Goal: Information Seeking & Learning: Check status

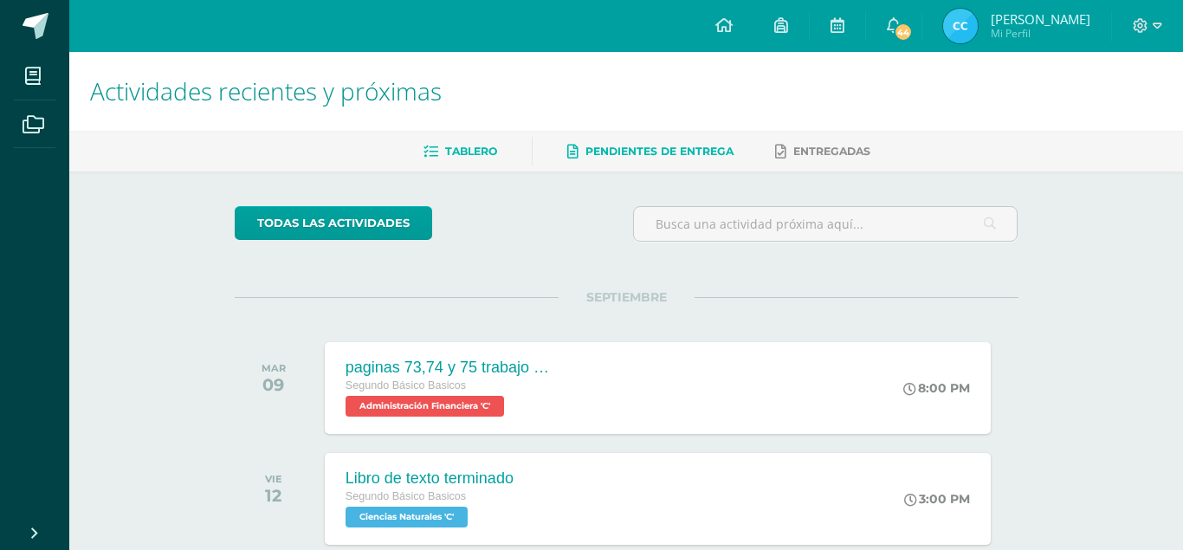
click at [649, 146] on span "Pendientes de entrega" at bounding box center [660, 151] width 148 height 13
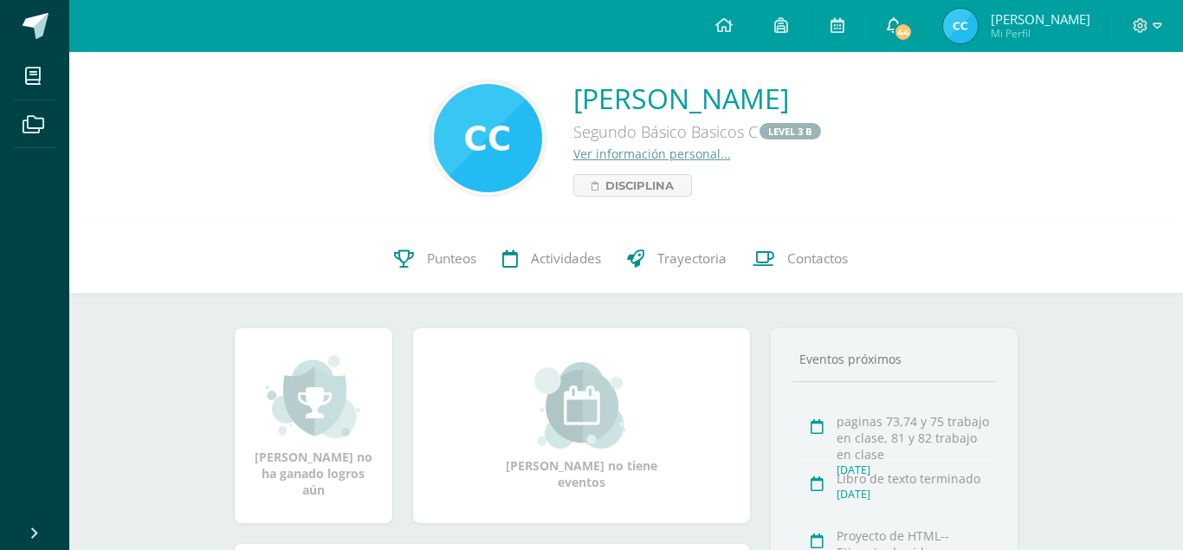
click at [911, 27] on span "44" at bounding box center [903, 32] width 19 height 19
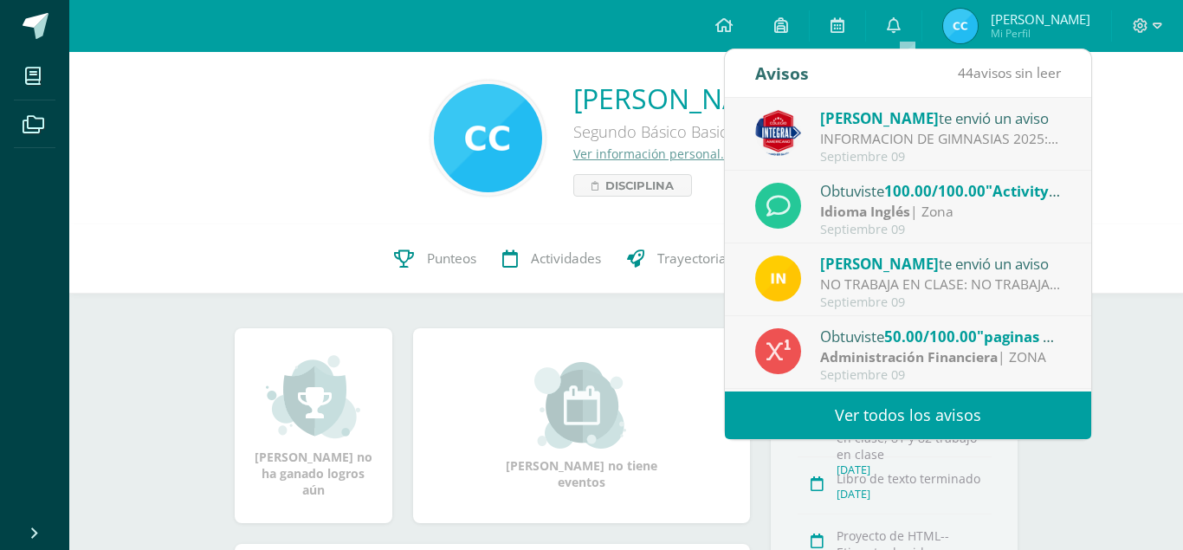
click at [868, 134] on div "INFORMACION DE GIMNASIAS 2025: Estimados padres de familia, por este medio se l…" at bounding box center [940, 139] width 241 height 20
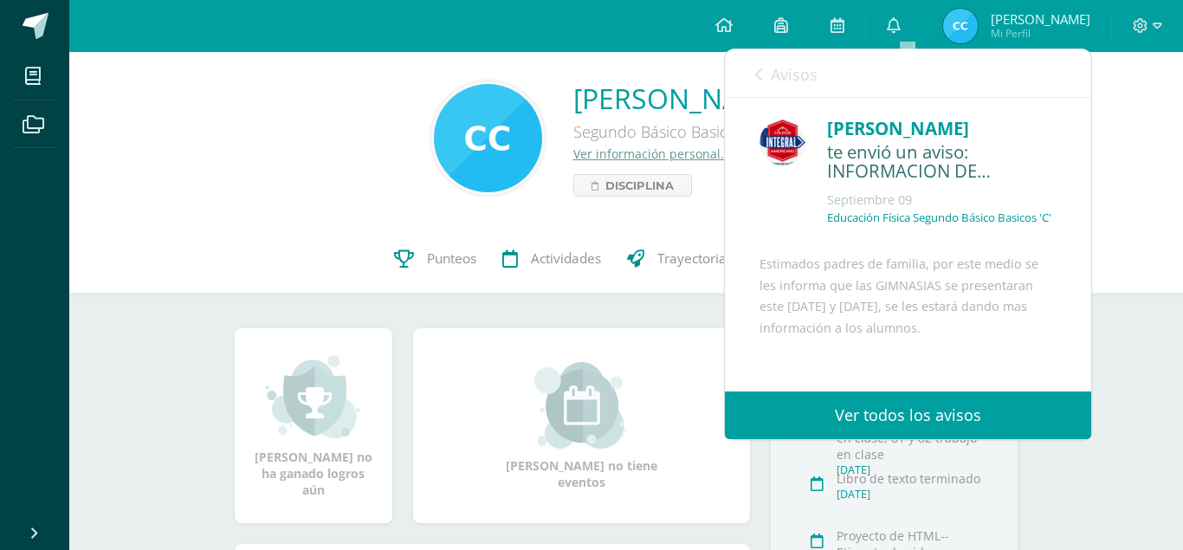
scroll to position [88, 0]
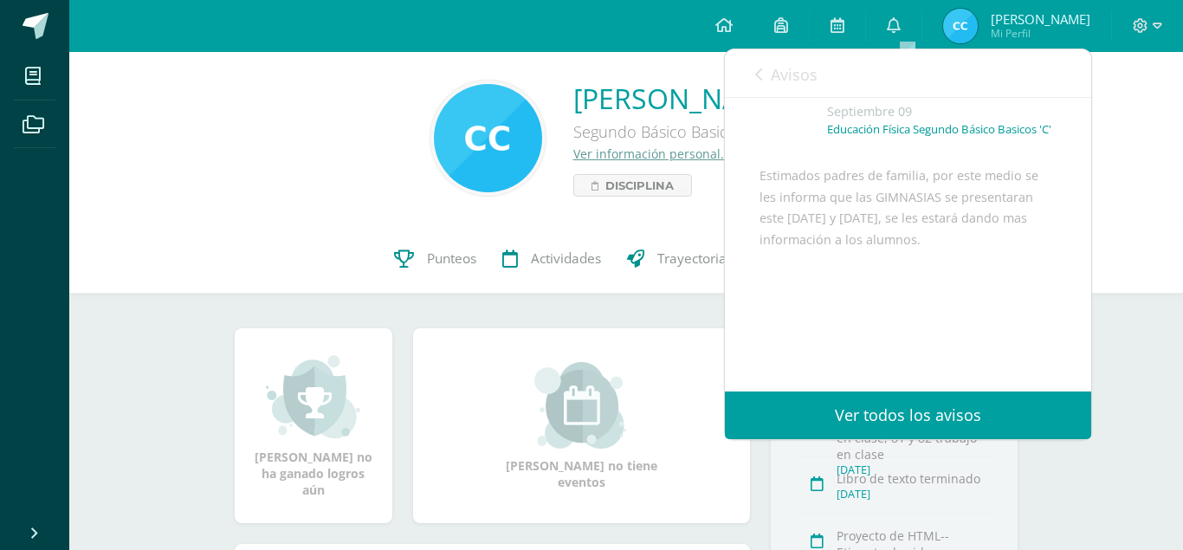
click at [1138, 207] on div "Cristian André Calderon Palacios Segundo Básico Basicos C LEVEL 3 B Ver informa…" at bounding box center [626, 138] width 1114 height 172
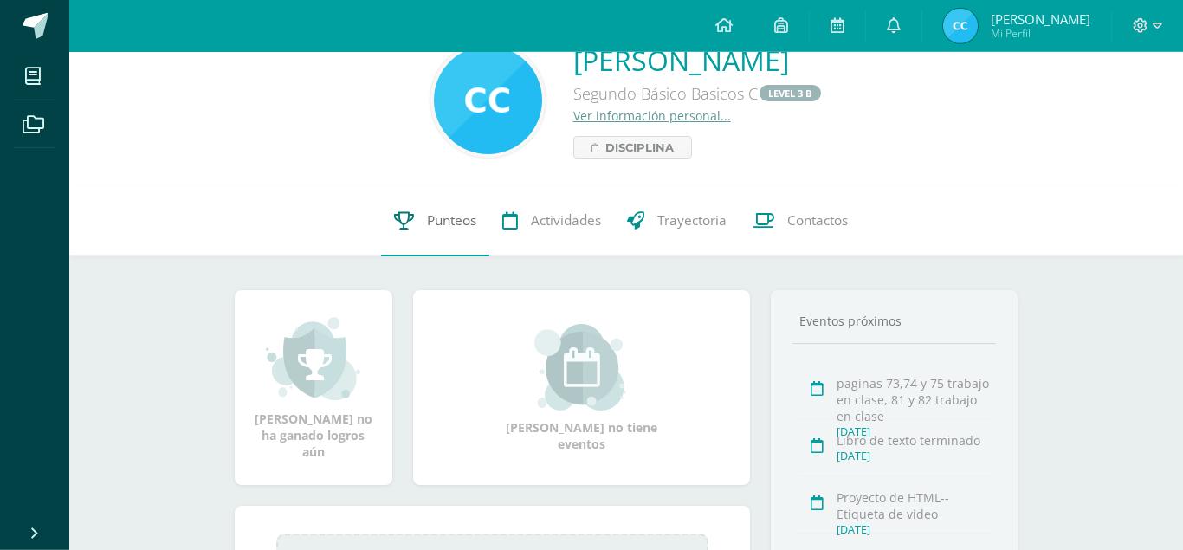
scroll to position [33, 0]
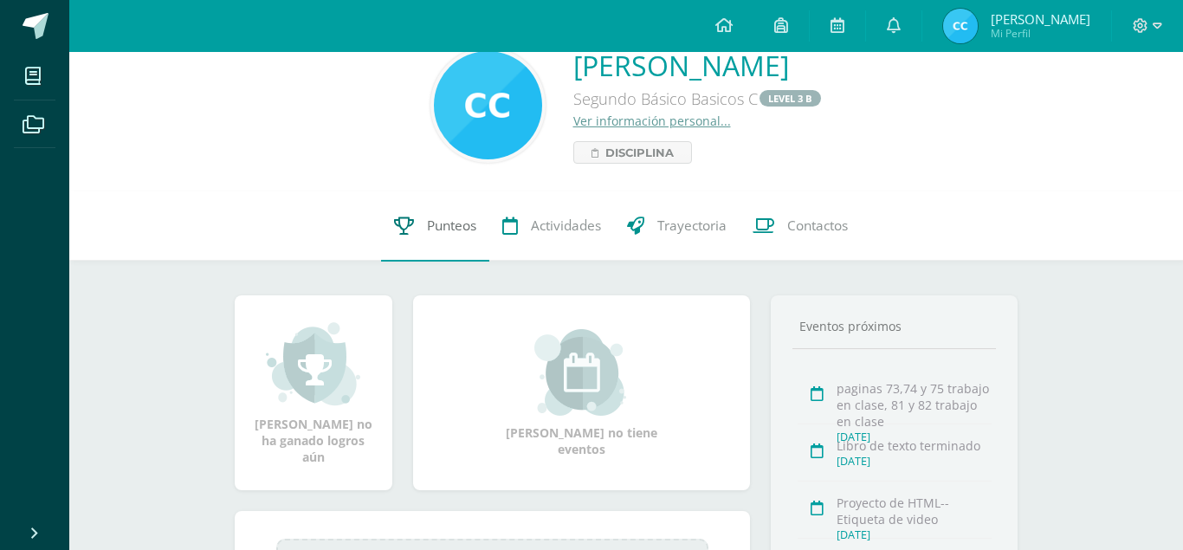
click at [435, 229] on span "Punteos" at bounding box center [451, 226] width 49 height 18
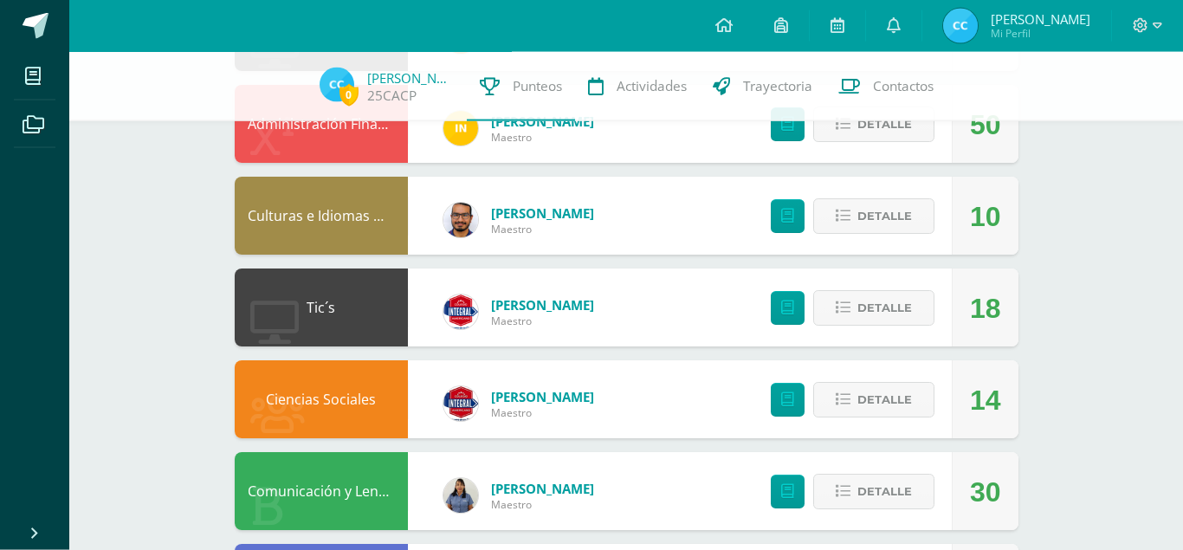
scroll to position [306, 0]
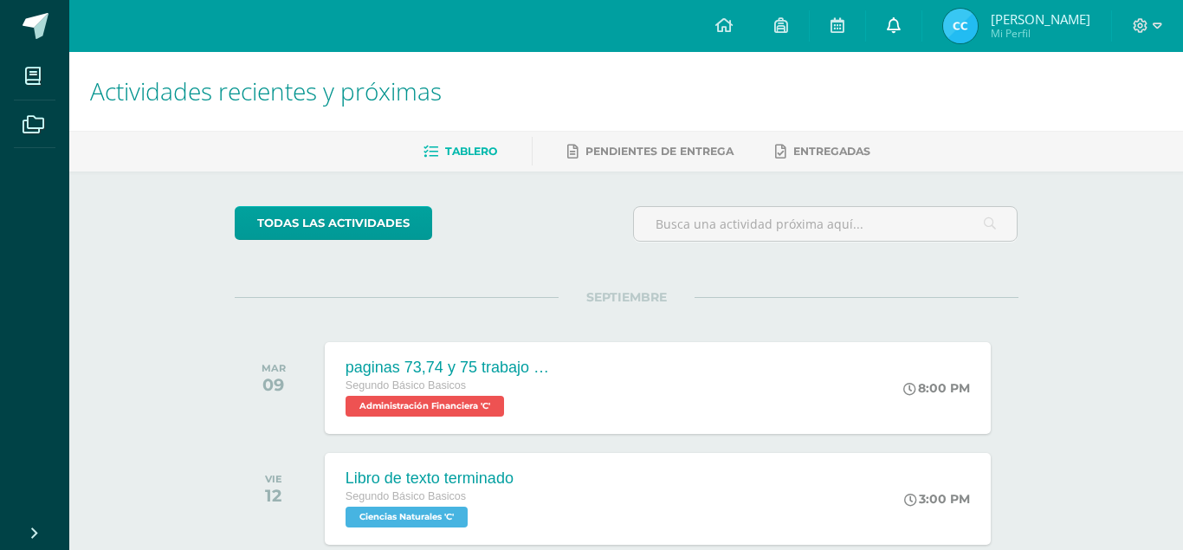
click at [898, 33] on link at bounding box center [893, 26] width 55 height 52
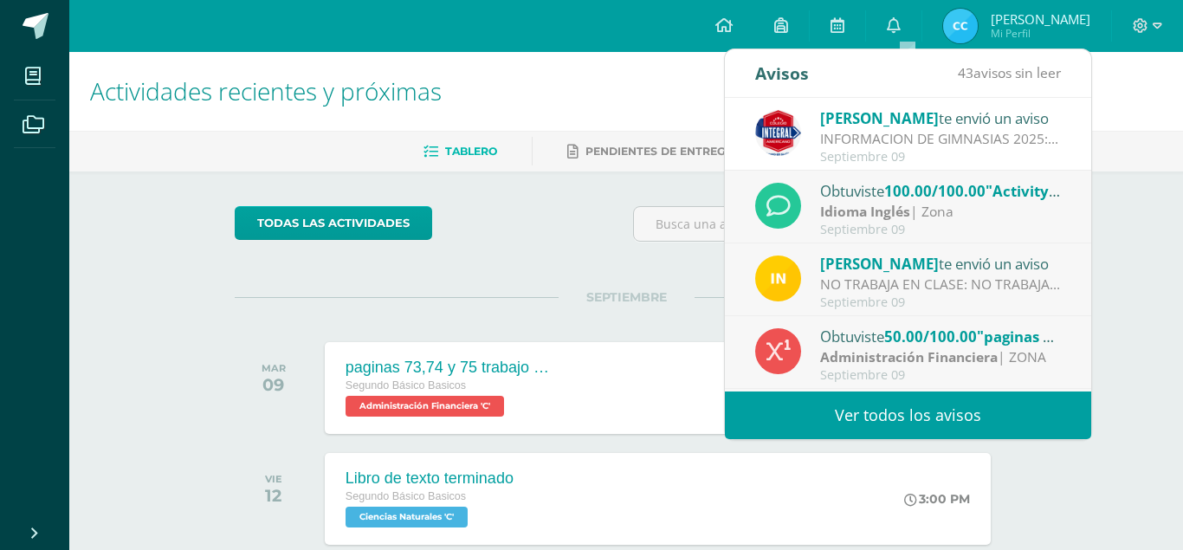
click at [1036, 221] on div "Idioma Inglés | Zona" at bounding box center [940, 212] width 241 height 20
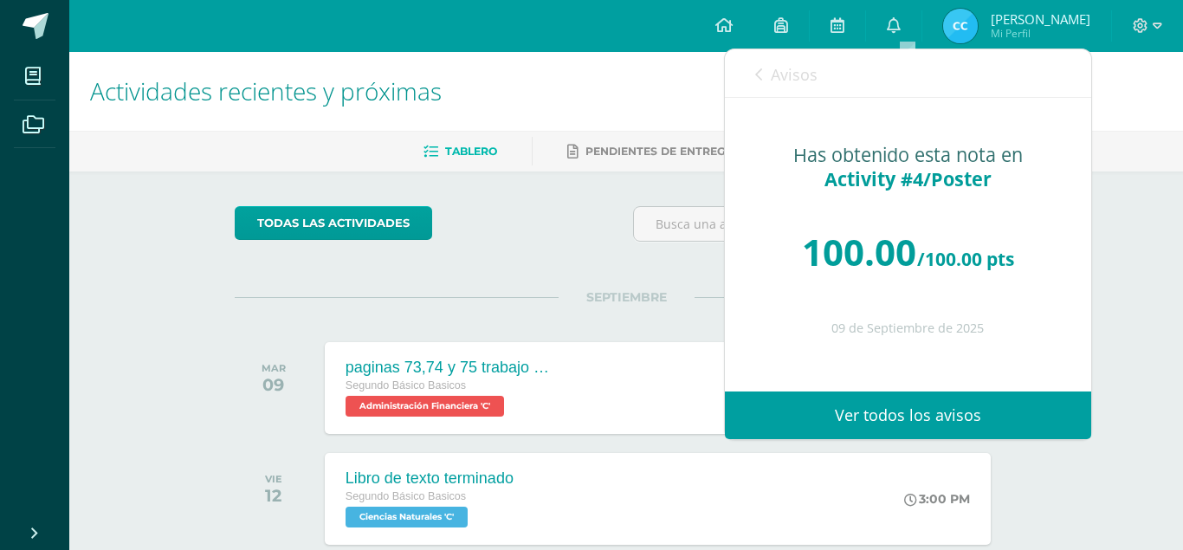
click at [762, 81] on icon at bounding box center [758, 75] width 7 height 14
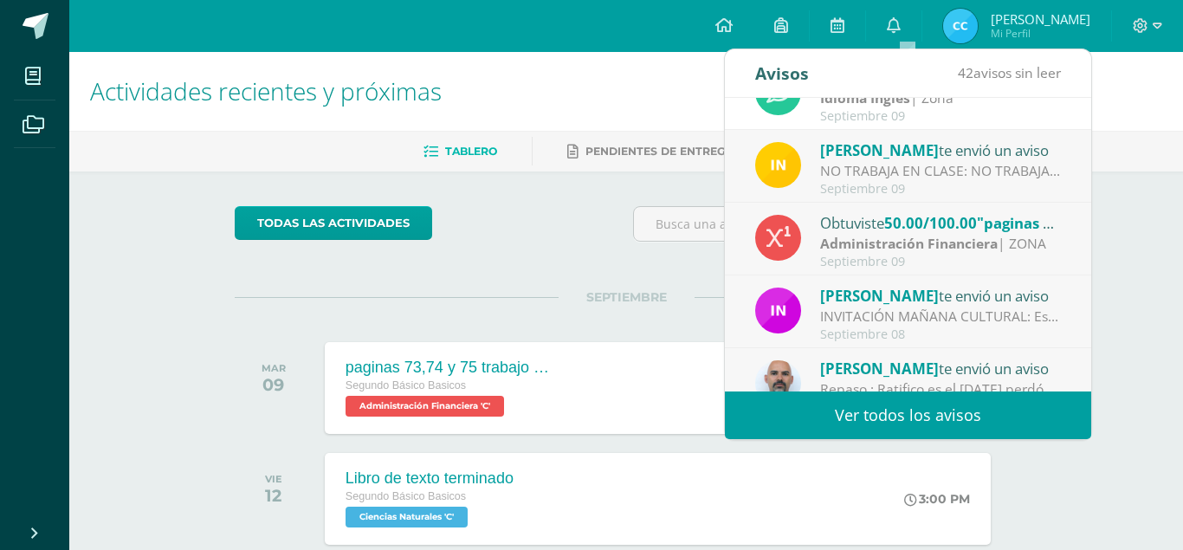
scroll to position [112, 0]
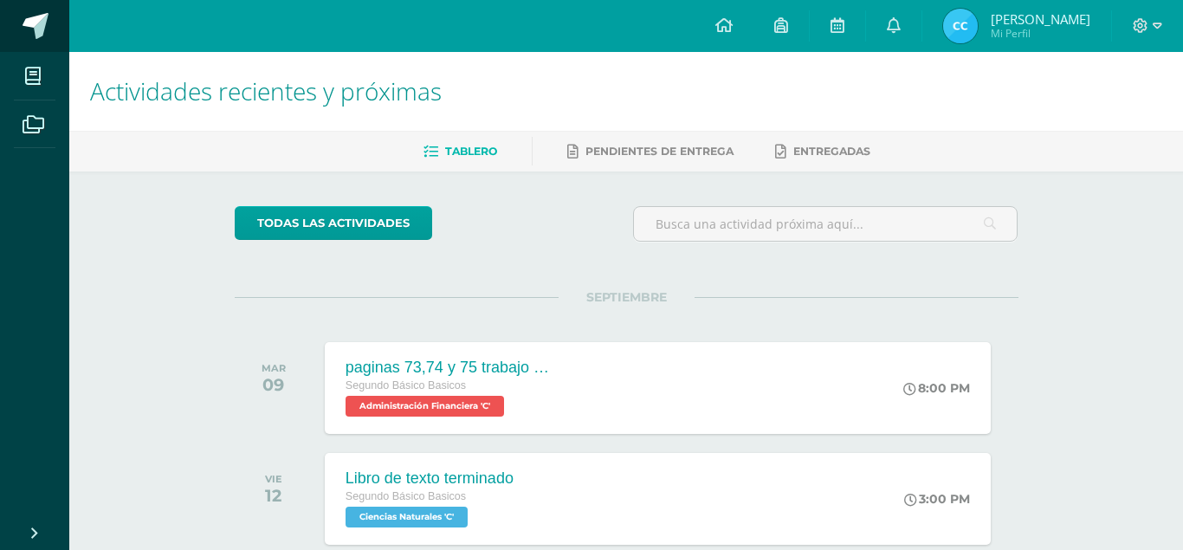
click at [21, 19] on link at bounding box center [34, 26] width 69 height 52
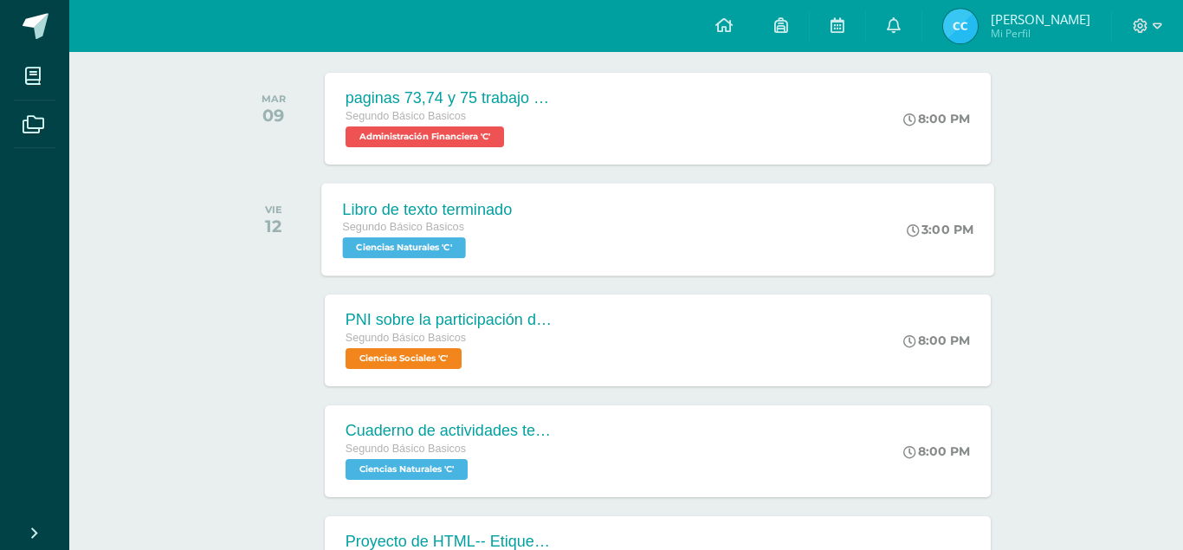
scroll to position [530, 0]
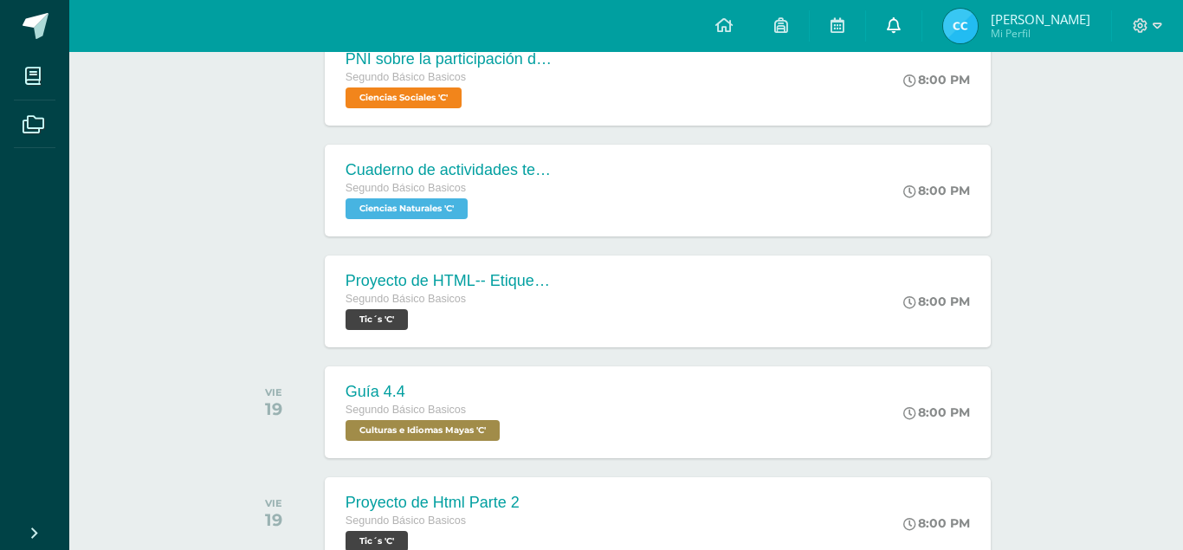
click at [899, 25] on link at bounding box center [893, 26] width 55 height 52
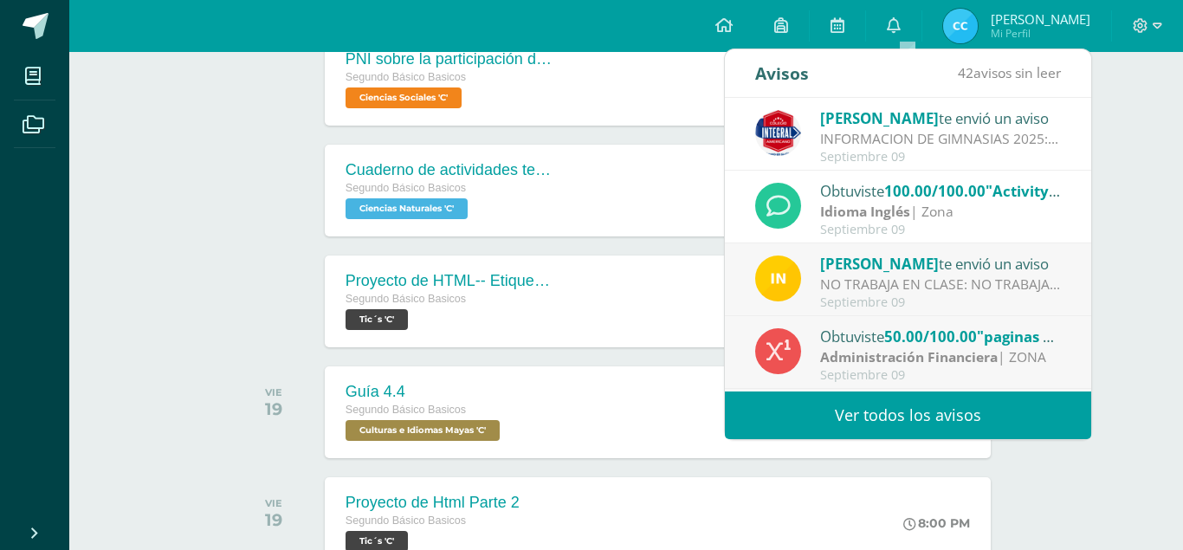
click at [866, 418] on link "Ver todos los avisos" at bounding box center [908, 416] width 366 height 48
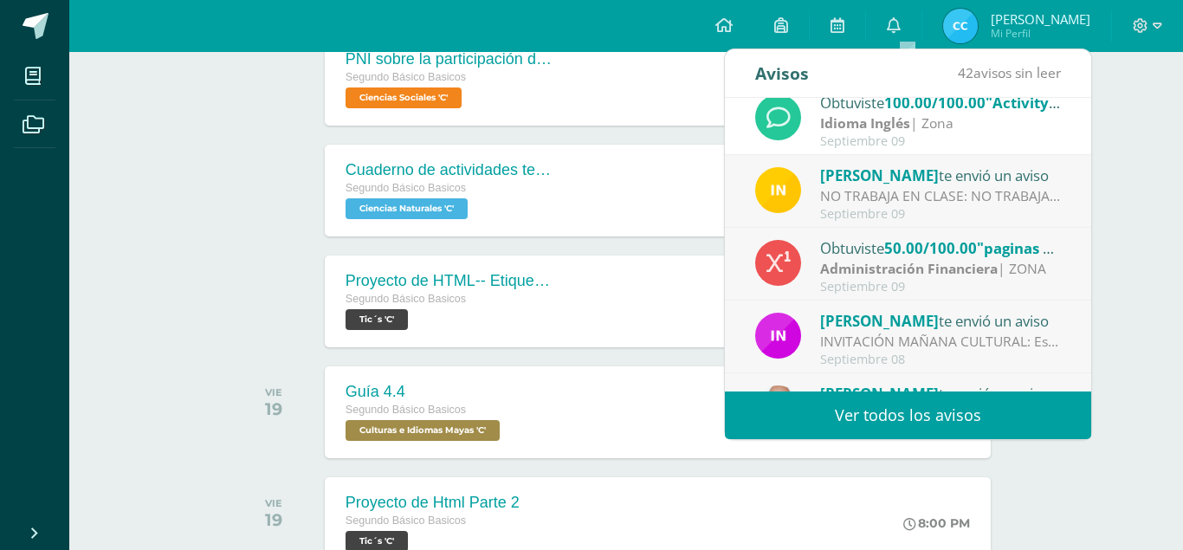
scroll to position [177, 0]
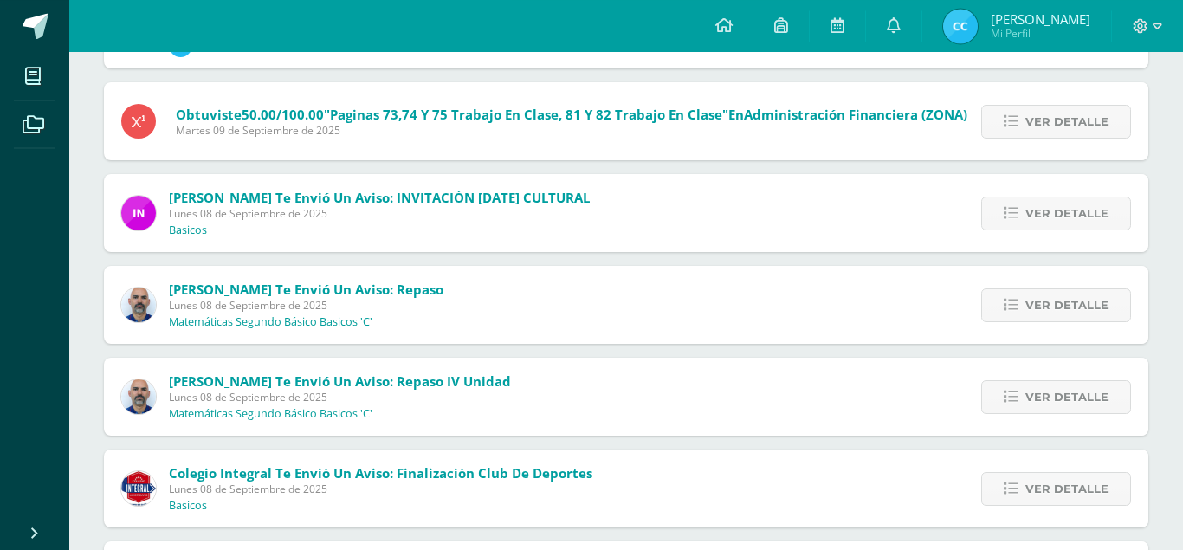
scroll to position [353, 0]
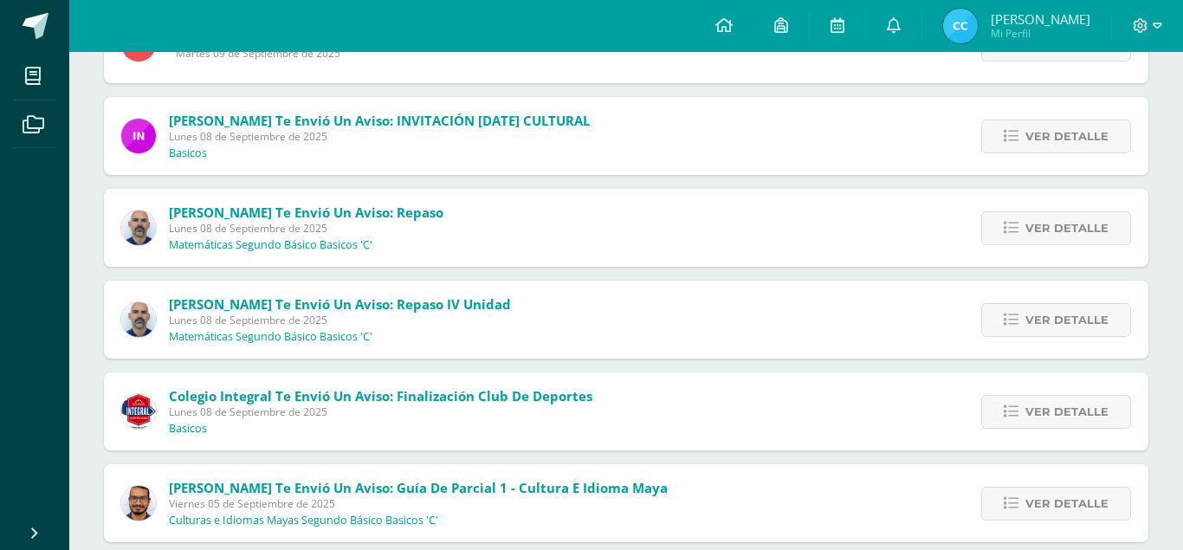
click at [559, 479] on span "[PERSON_NAME] te envió un aviso: Guía de parcial 1 - Cultura e idioma [PERSON_N…" at bounding box center [418, 503] width 499 height 49
click at [1090, 488] on span "Ver detalle" at bounding box center [1067, 504] width 83 height 32
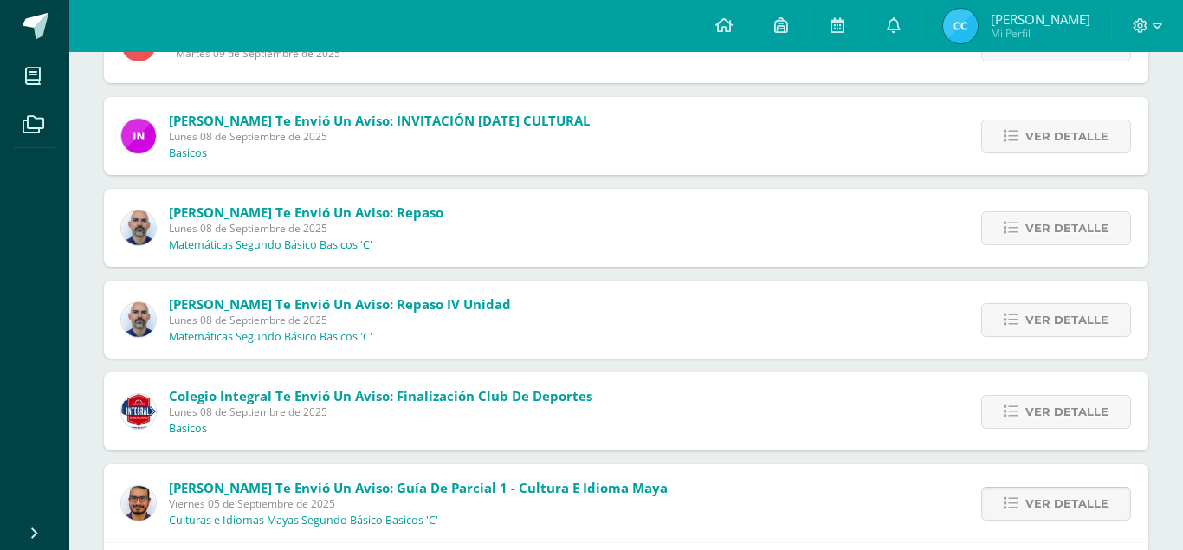
click at [1027, 487] on link "Ver detalle" at bounding box center [1057, 504] width 150 height 34
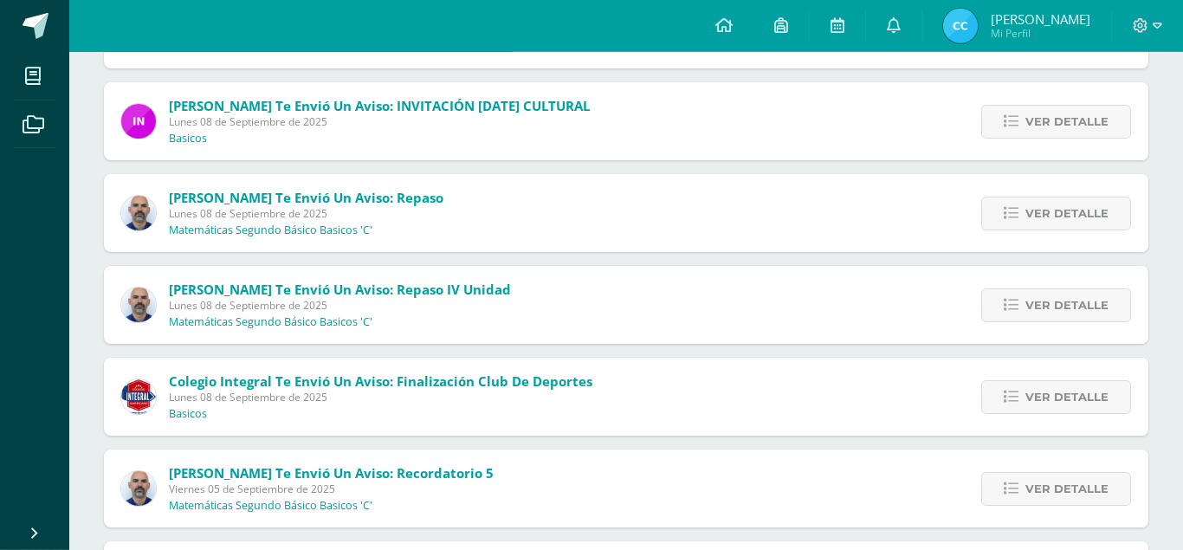
scroll to position [442, 0]
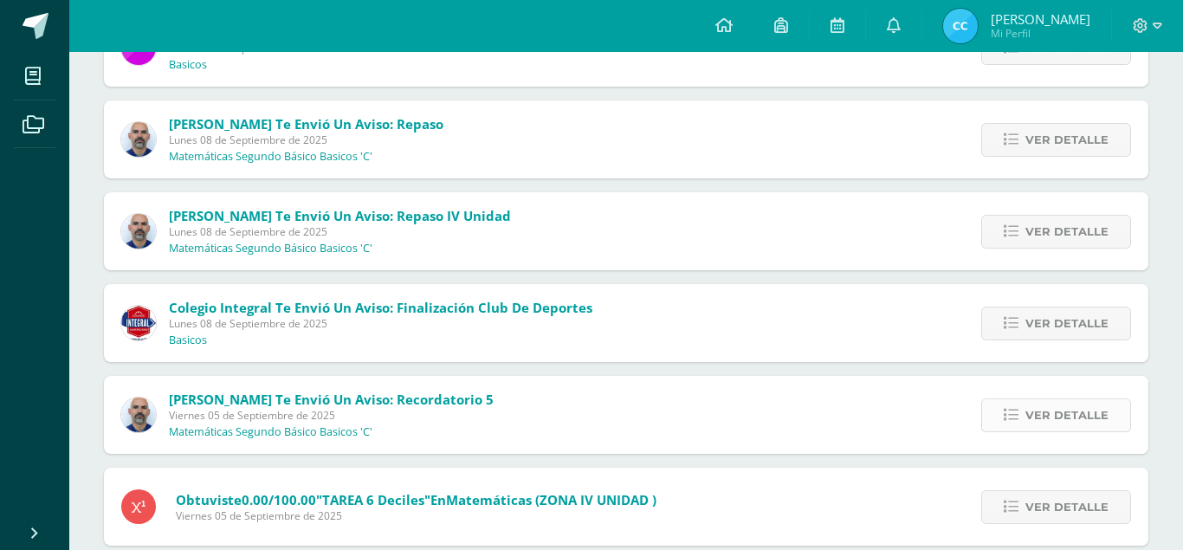
click at [1008, 408] on icon at bounding box center [1011, 415] width 15 height 15
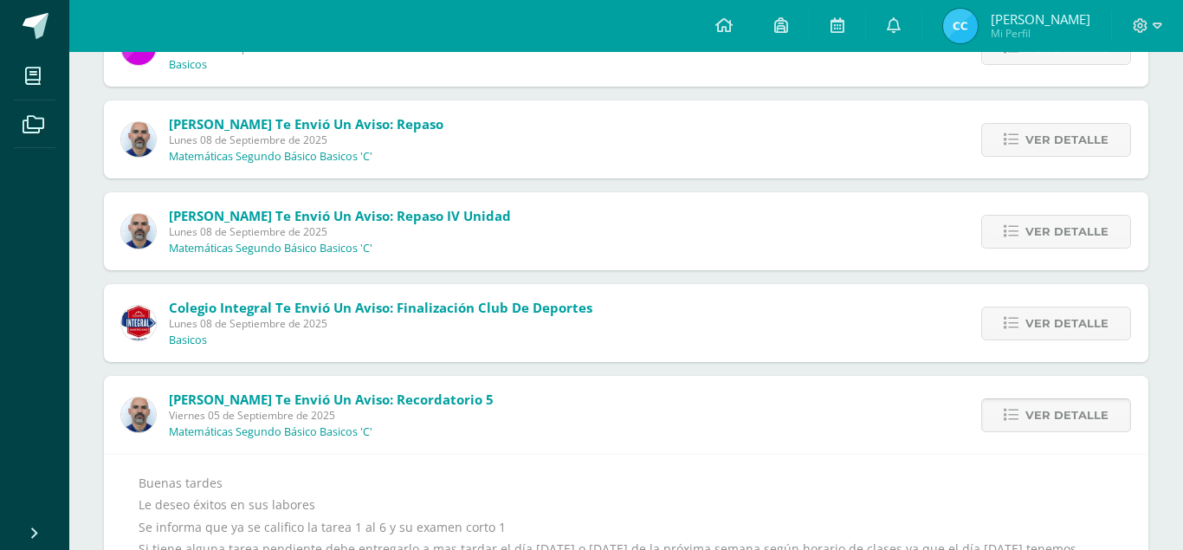
click at [1008, 408] on icon at bounding box center [1011, 415] width 15 height 15
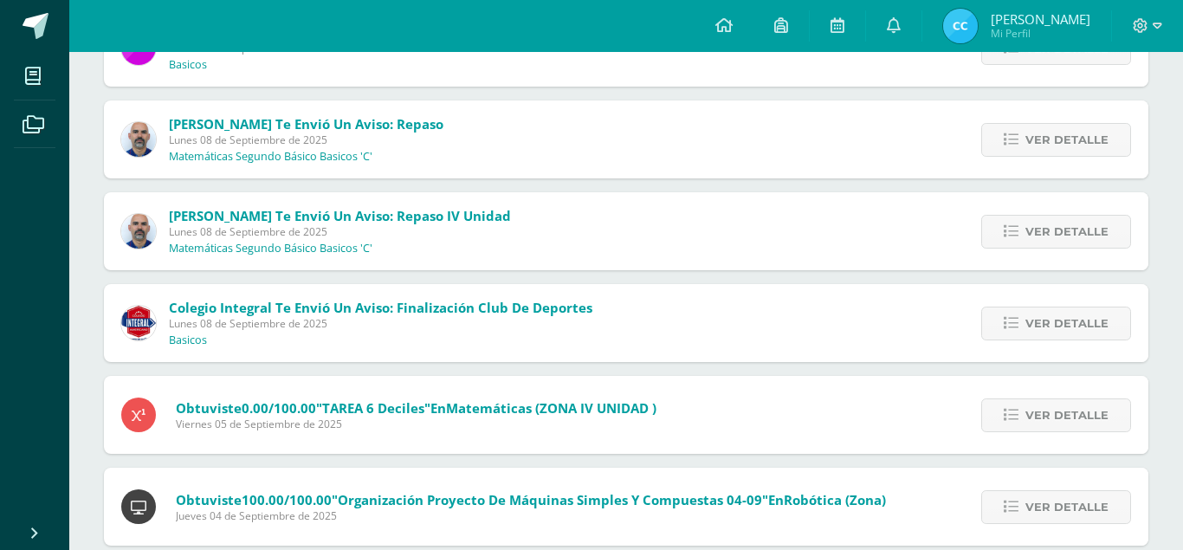
scroll to position [530, 0]
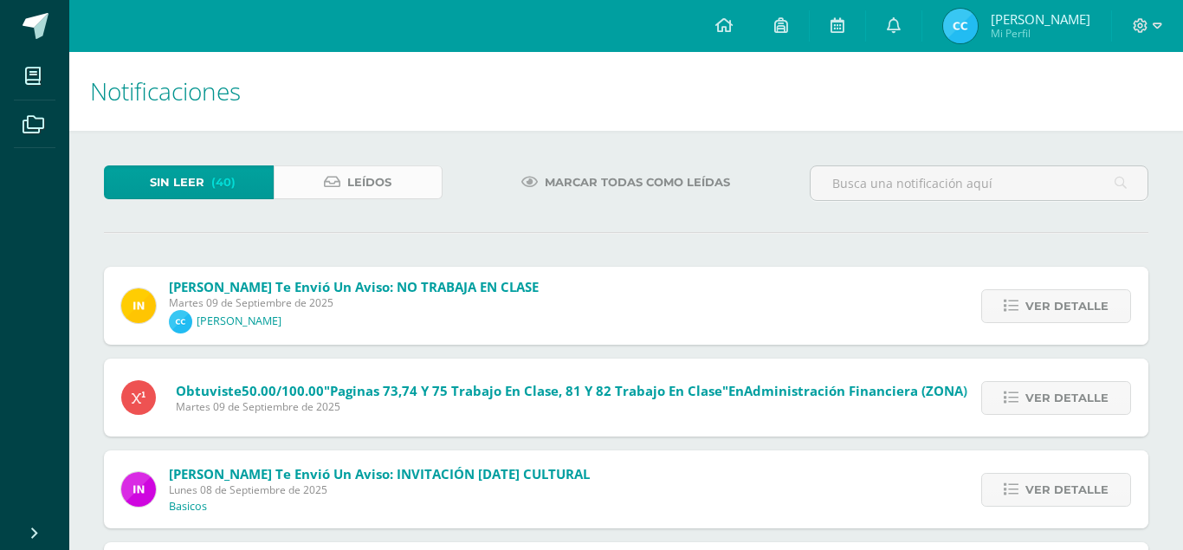
click at [376, 191] on span "Leídos" at bounding box center [369, 182] width 44 height 32
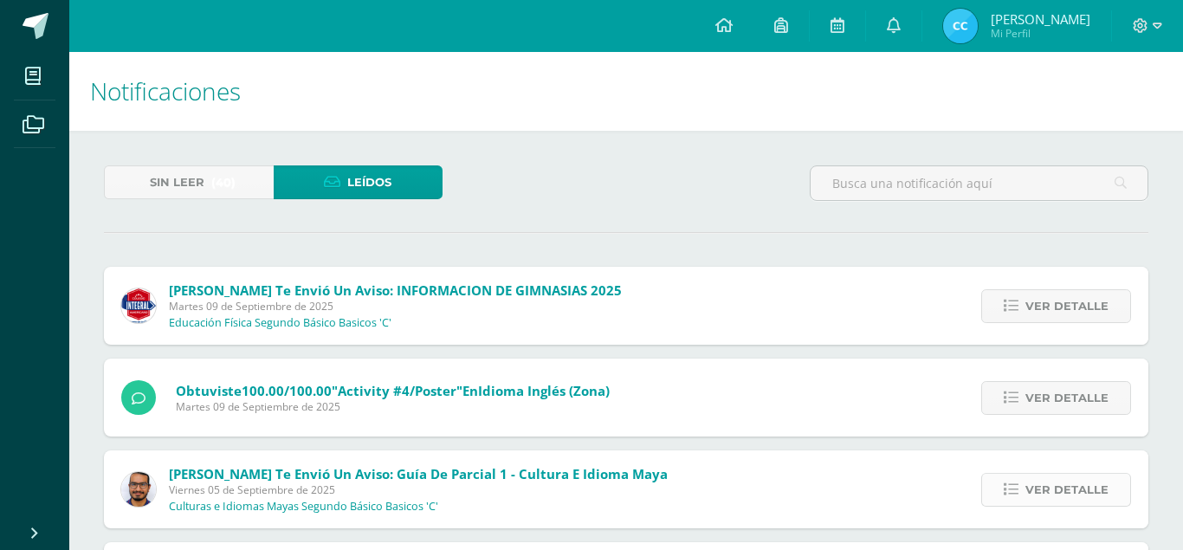
click at [1066, 474] on span "Ver detalle" at bounding box center [1067, 490] width 83 height 32
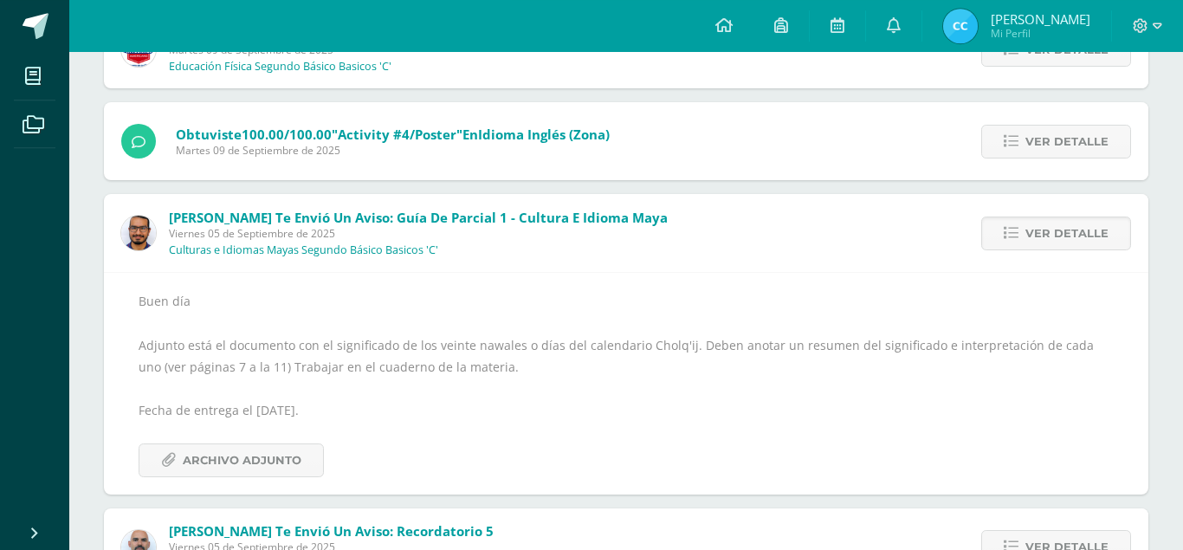
scroll to position [265, 0]
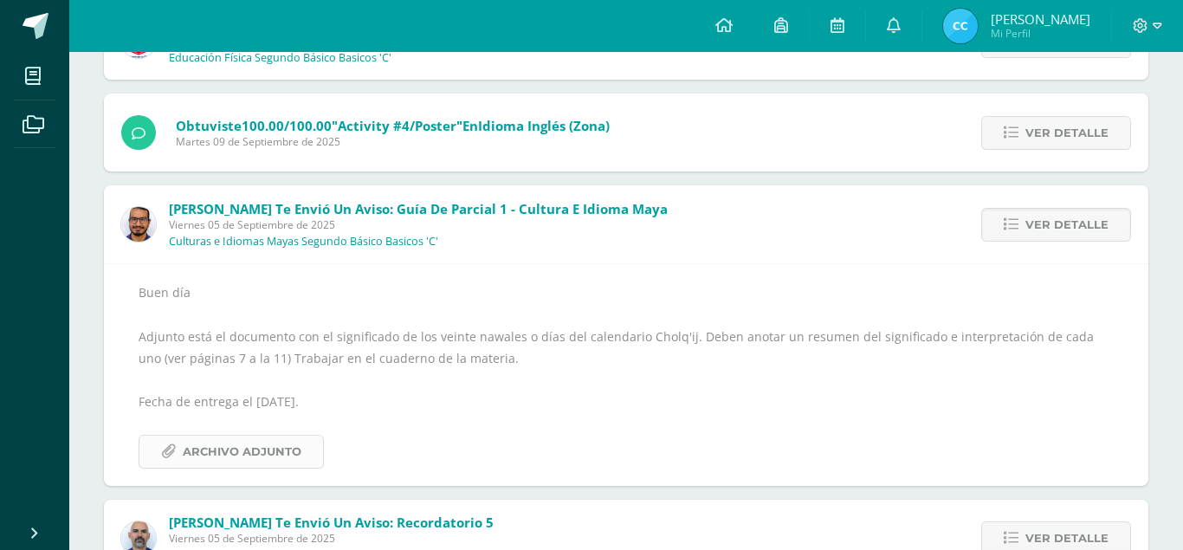
click at [294, 436] on span "Archivo Adjunto" at bounding box center [242, 452] width 119 height 32
